Goal: Task Accomplishment & Management: Manage account settings

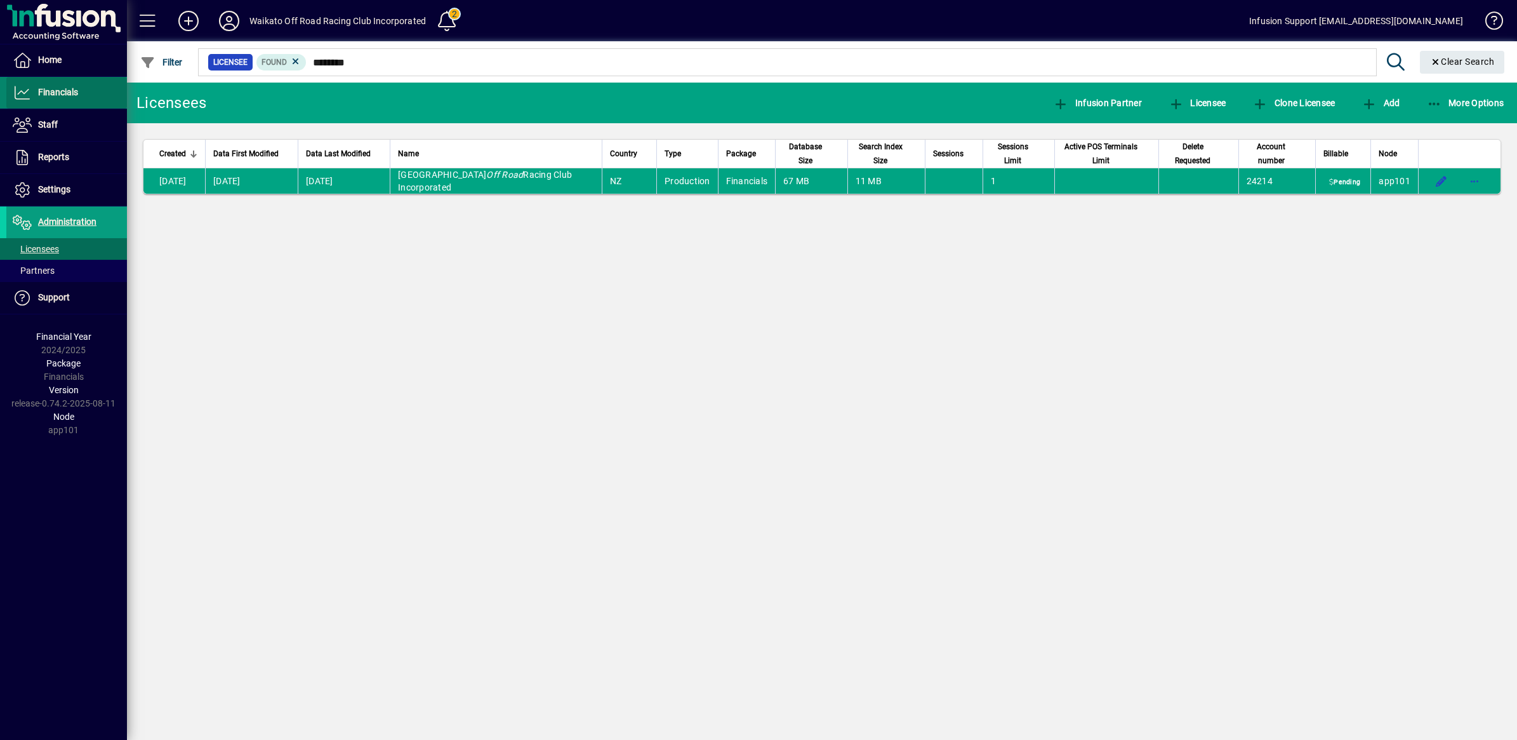
click at [53, 93] on span "Financials" at bounding box center [58, 92] width 40 height 10
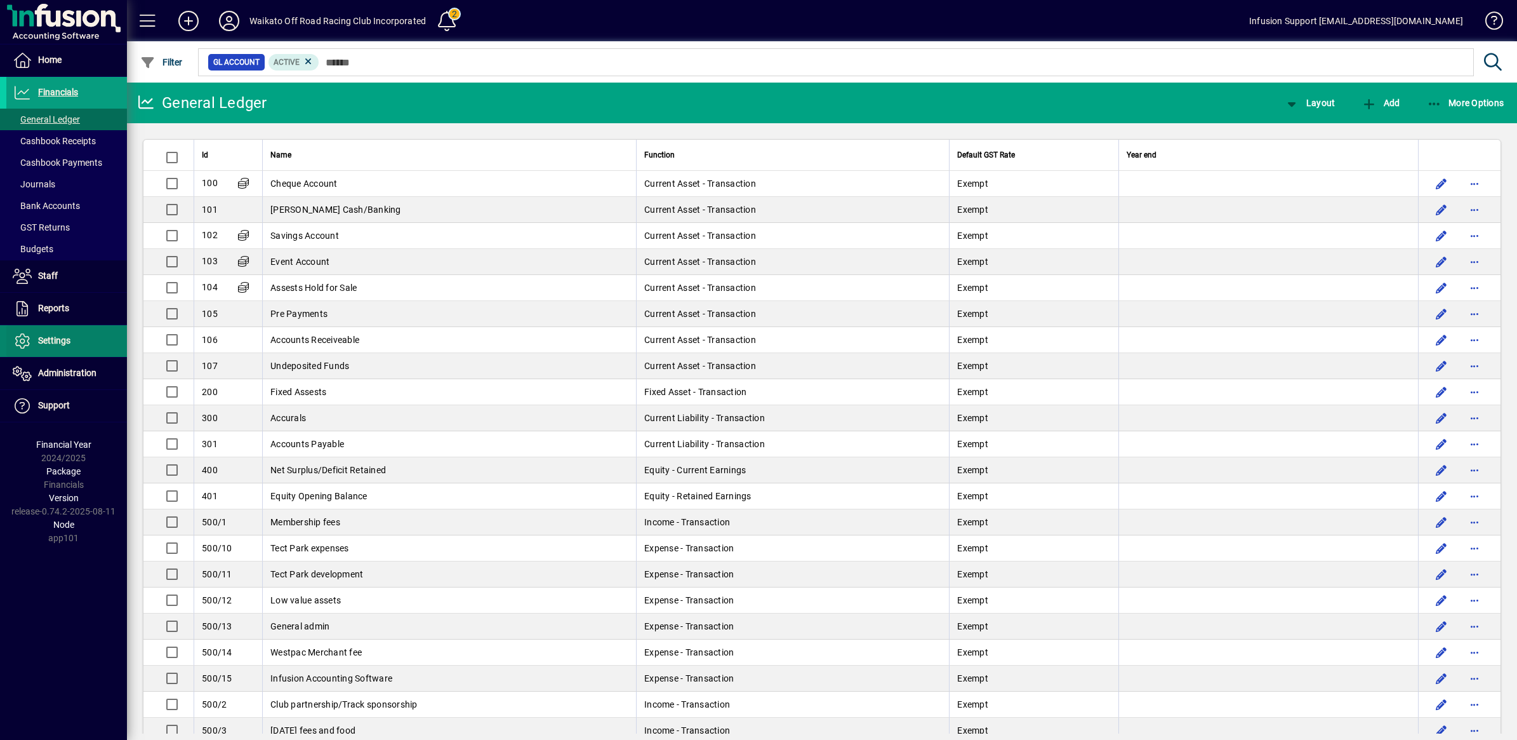
click at [53, 332] on span at bounding box center [66, 341] width 121 height 30
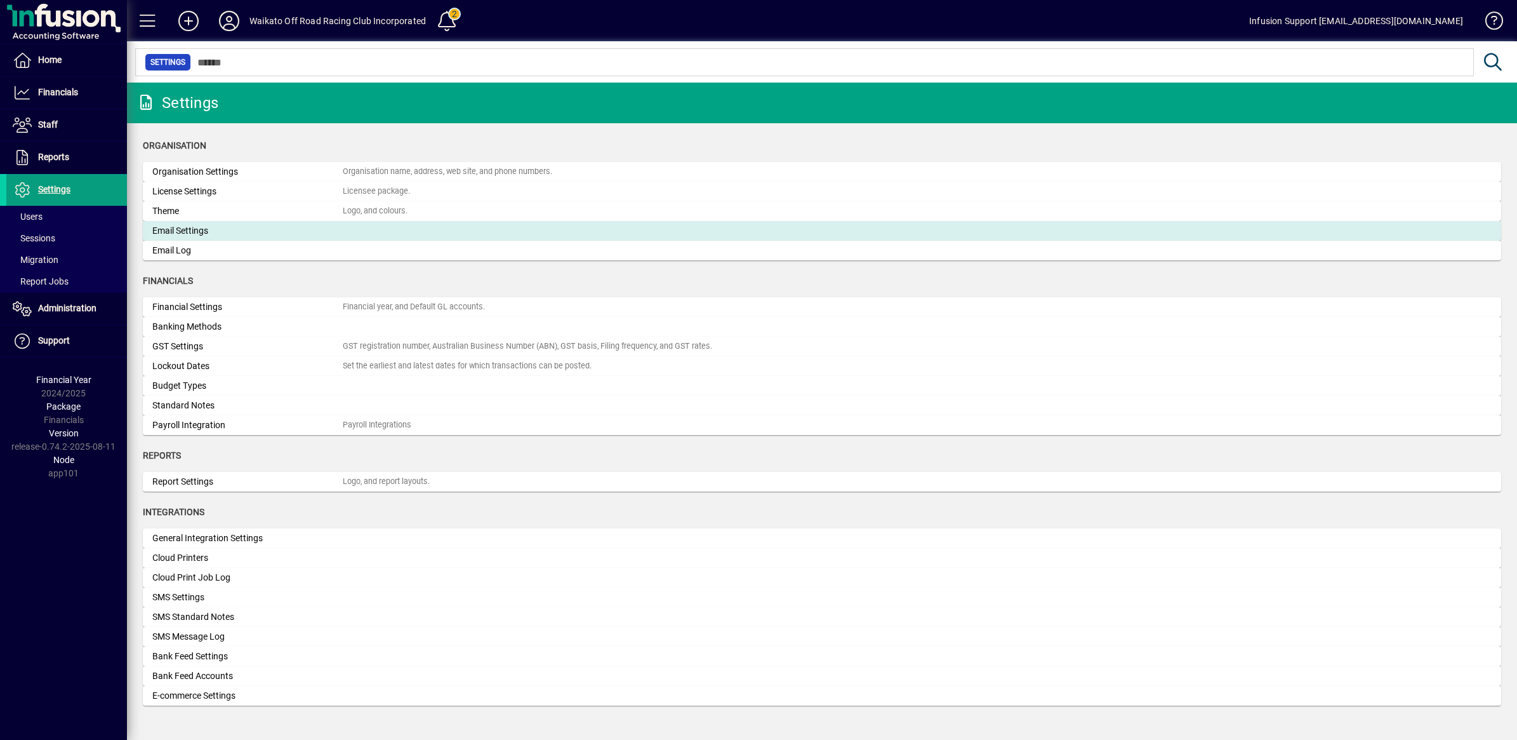
click at [389, 225] on mat-card-content "Email Settings" at bounding box center [822, 230] width 1340 height 13
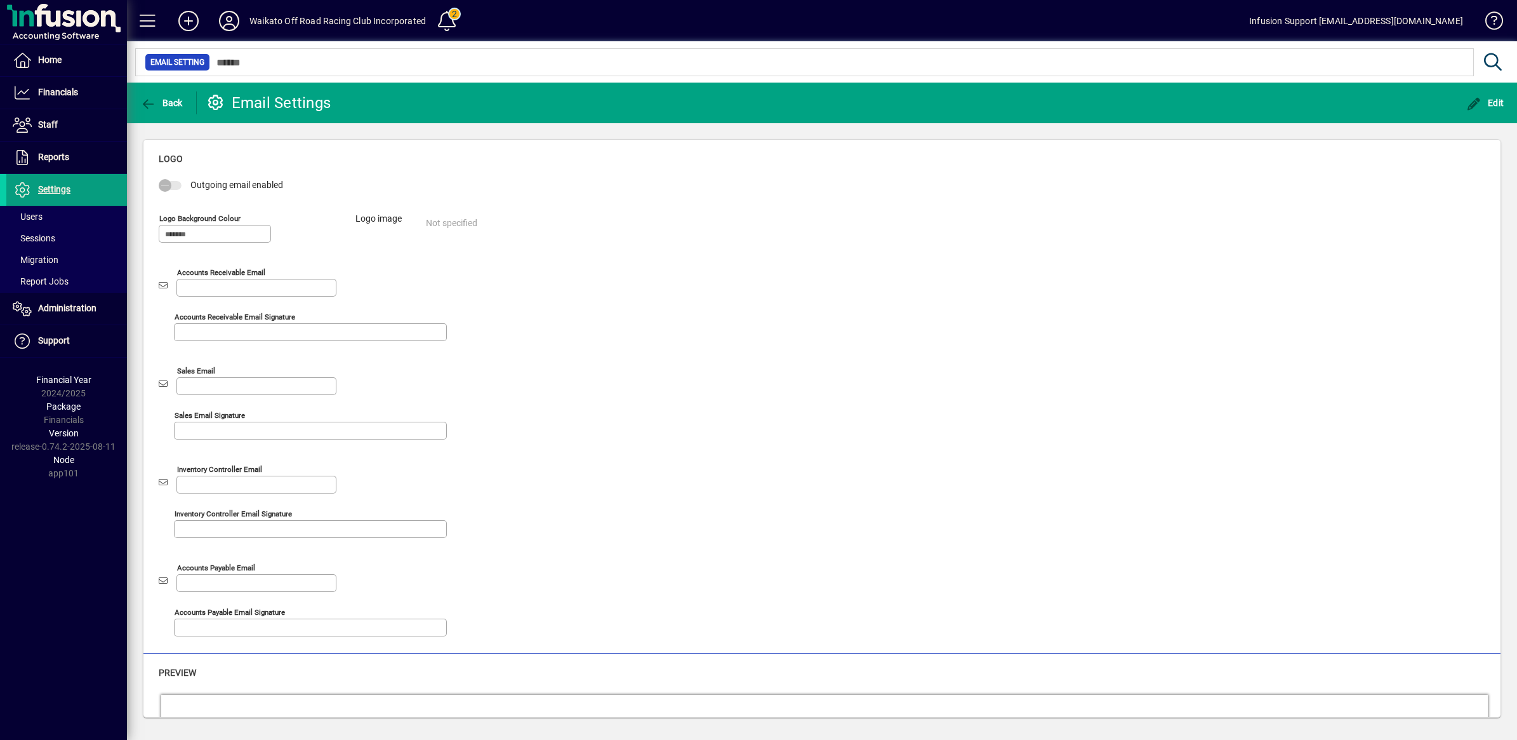
scroll to position [248, 0]
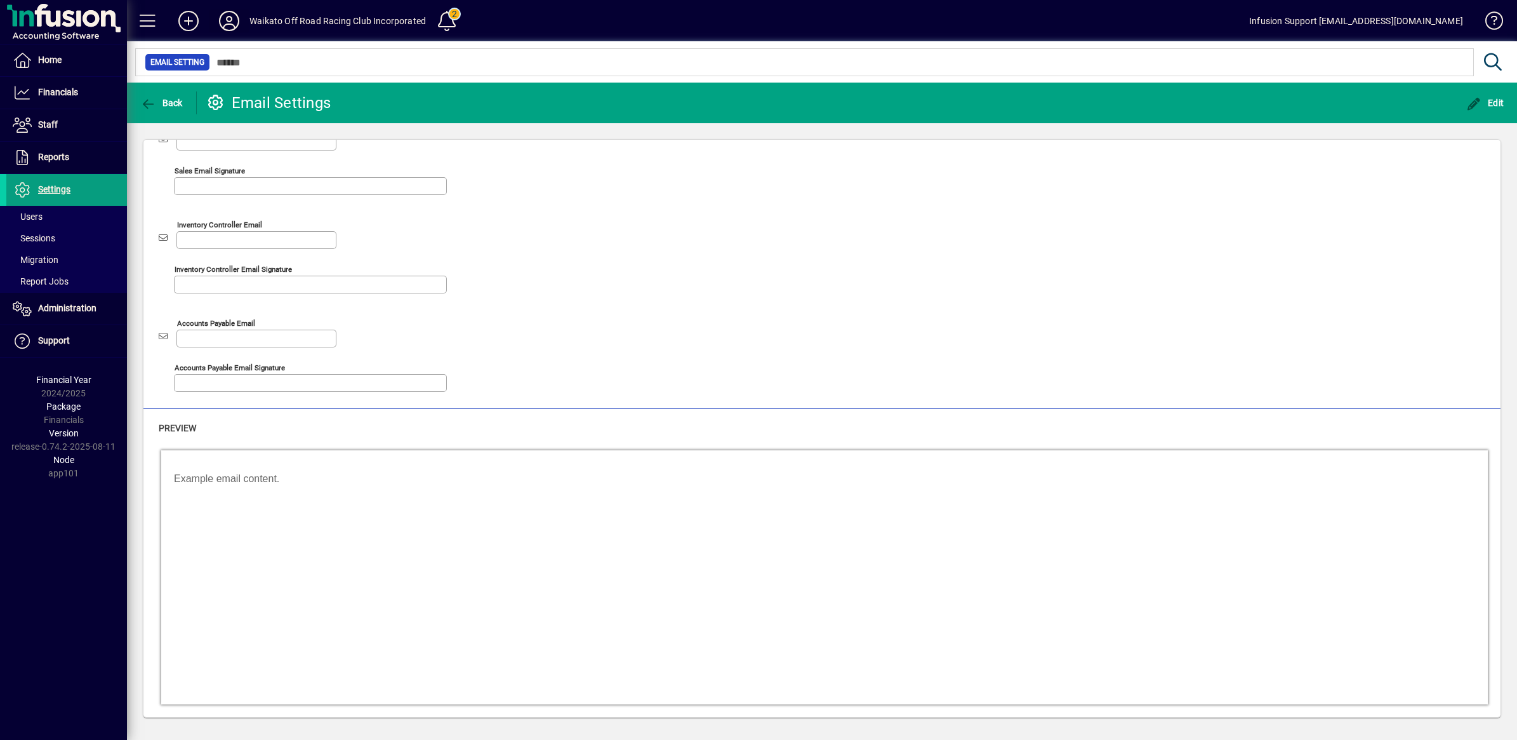
click at [229, 20] on icon at bounding box center [228, 21] width 25 height 20
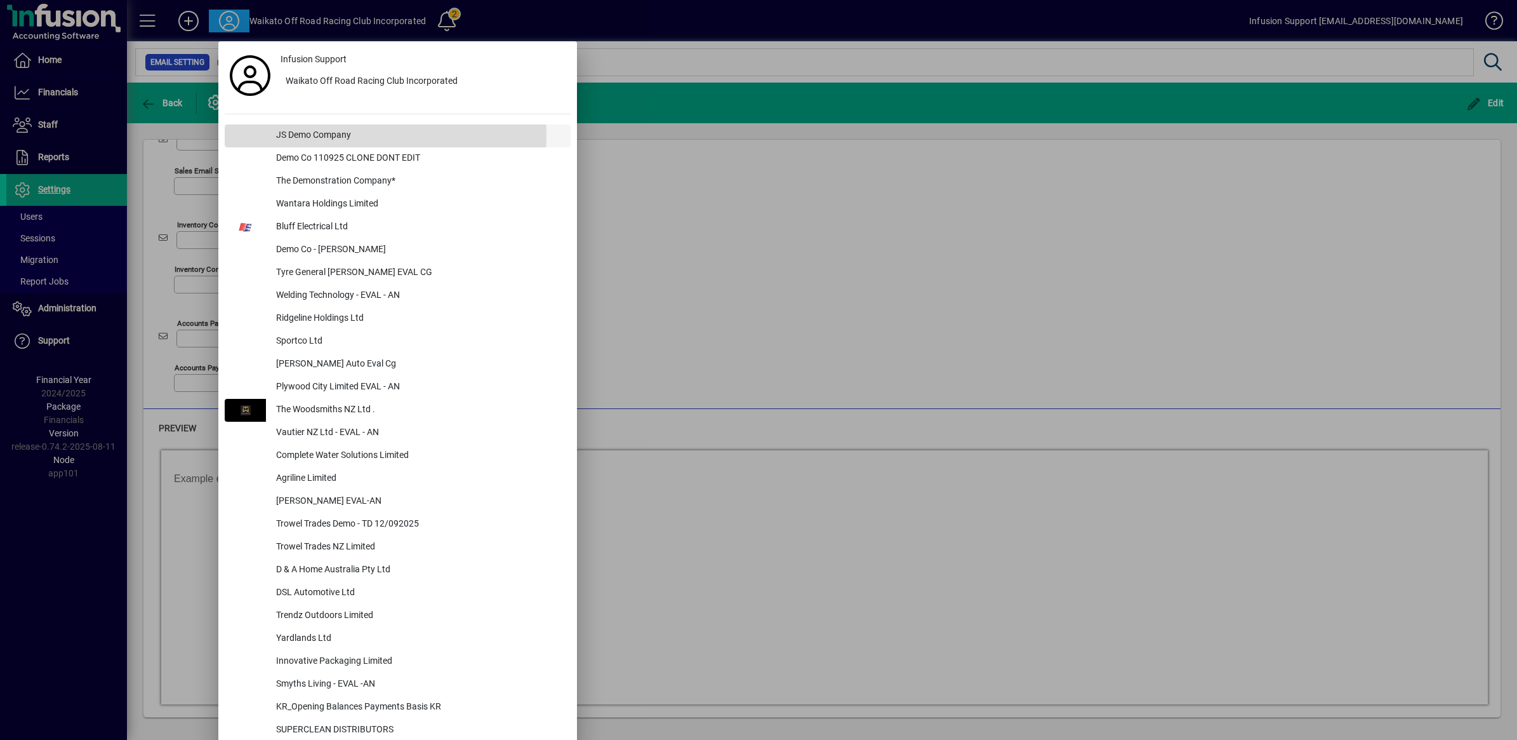
click at [305, 135] on div "JS Demo Company" at bounding box center [418, 135] width 305 height 23
